Goal: Find specific page/section: Find specific page/section

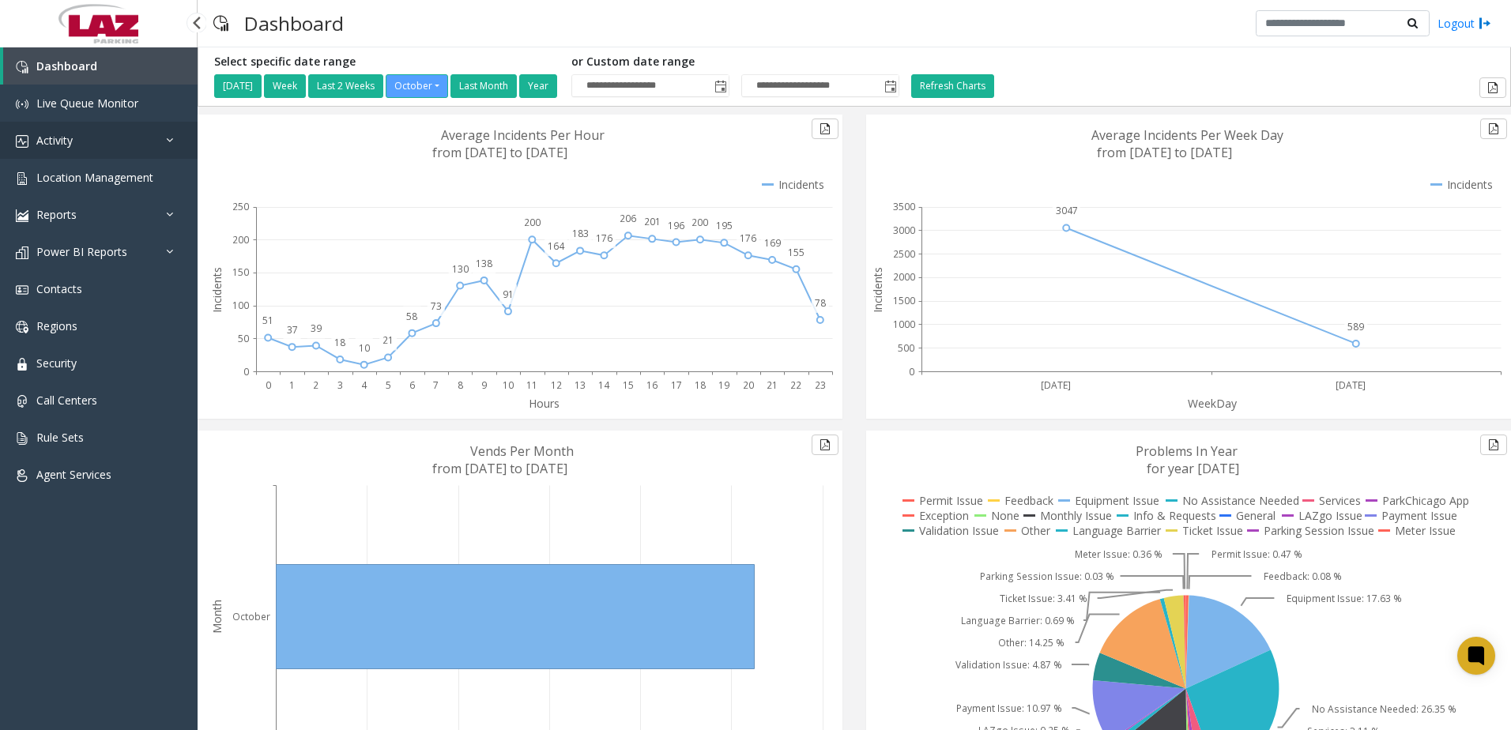
click at [70, 141] on span "Activity" at bounding box center [54, 140] width 36 height 15
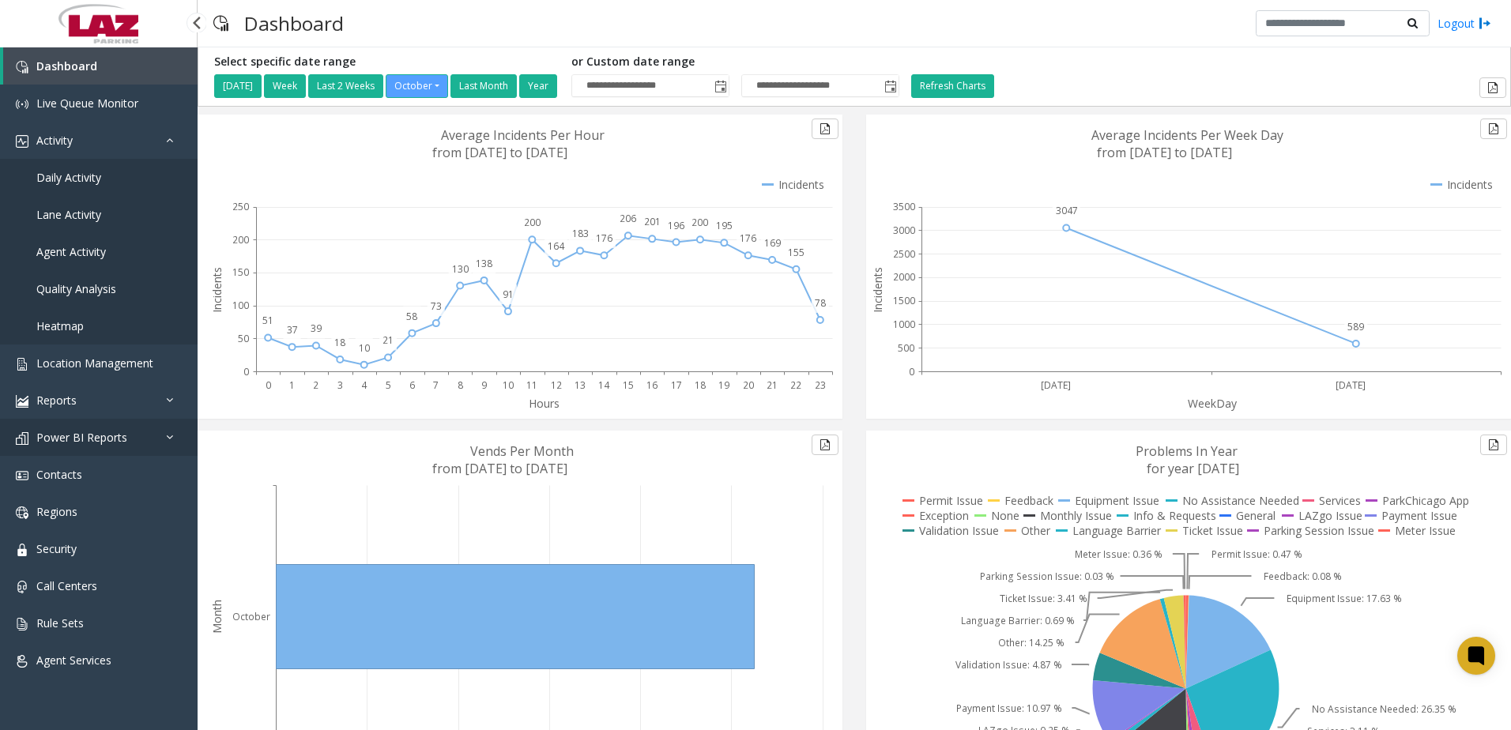
click at [85, 440] on span "Power BI Reports" at bounding box center [81, 437] width 91 height 15
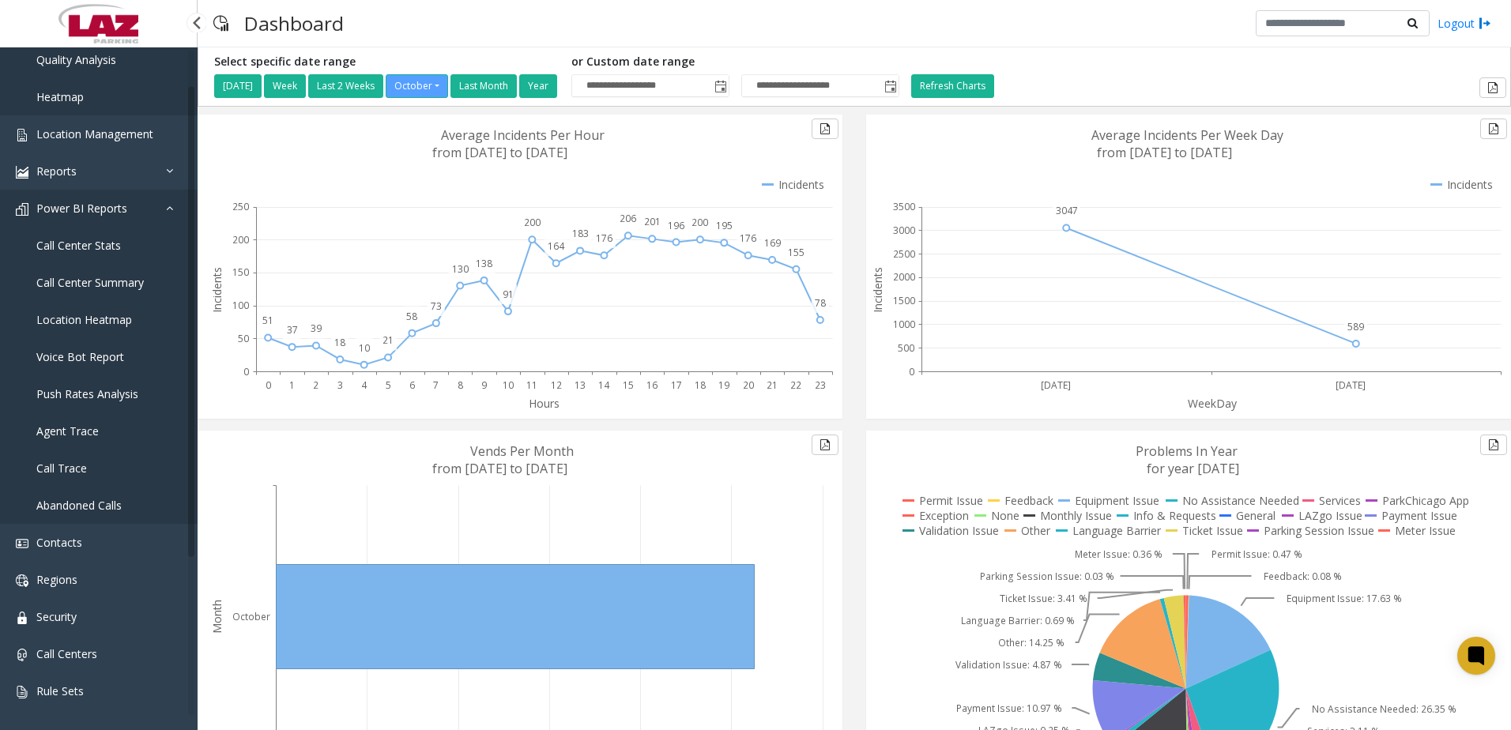
scroll to position [269, 0]
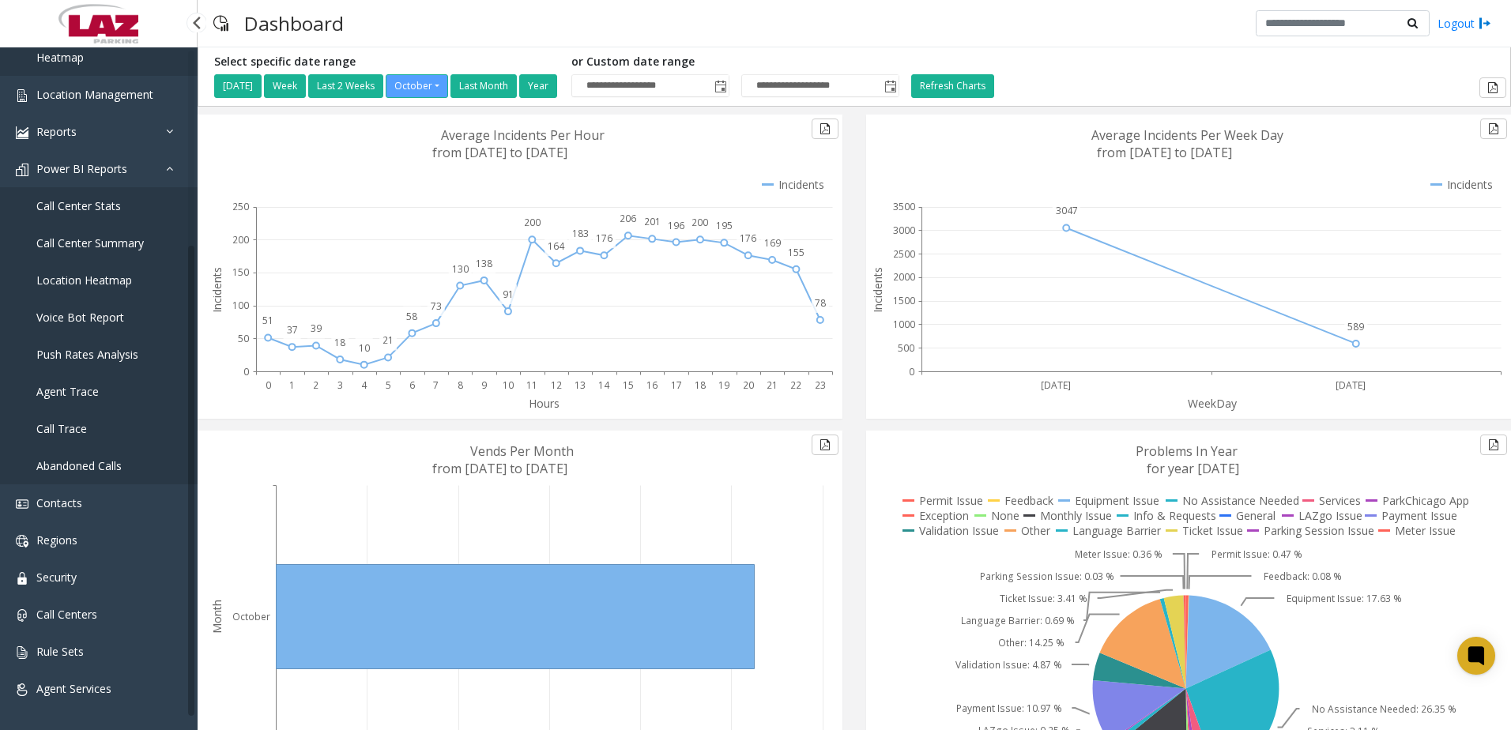
click at [108, 424] on link "Call Trace" at bounding box center [99, 428] width 198 height 37
